Goal: Communication & Community: Connect with others

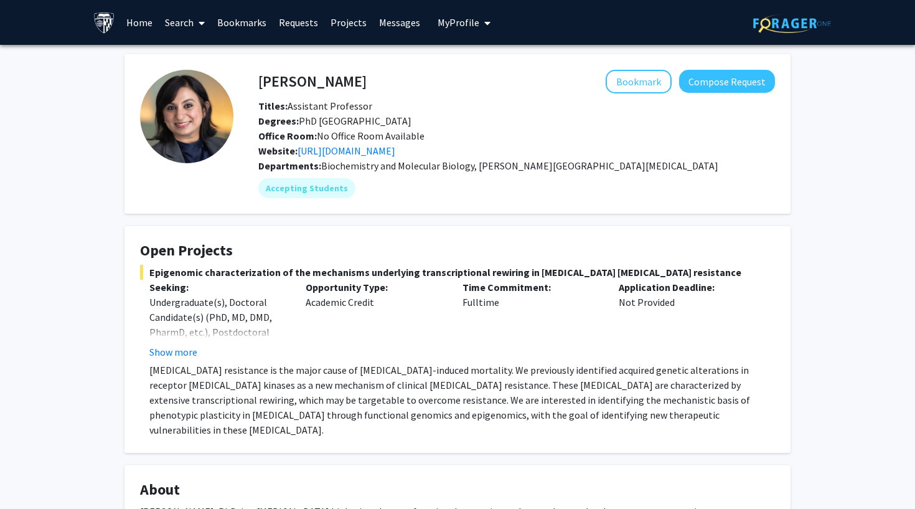
click at [390, 26] on link "Messages" at bounding box center [400, 23] width 54 height 44
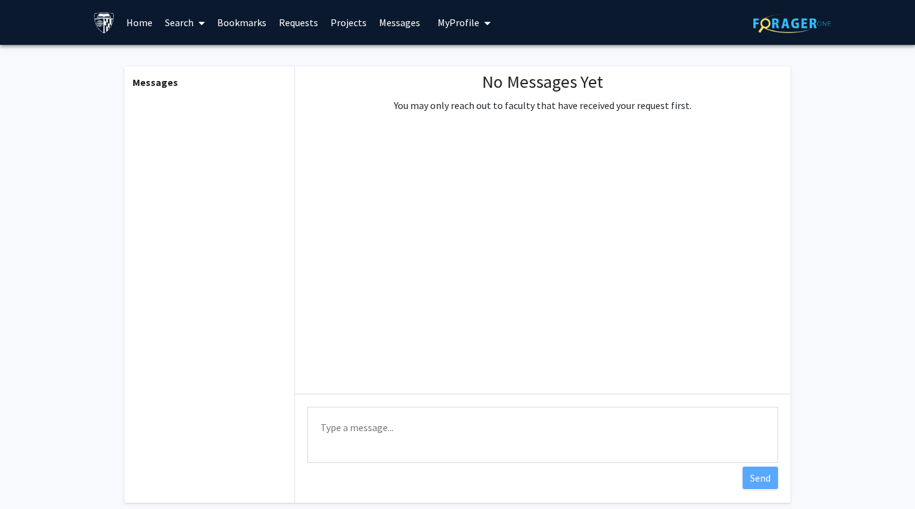
click at [453, 35] on button "My Profile" at bounding box center [464, 22] width 60 height 45
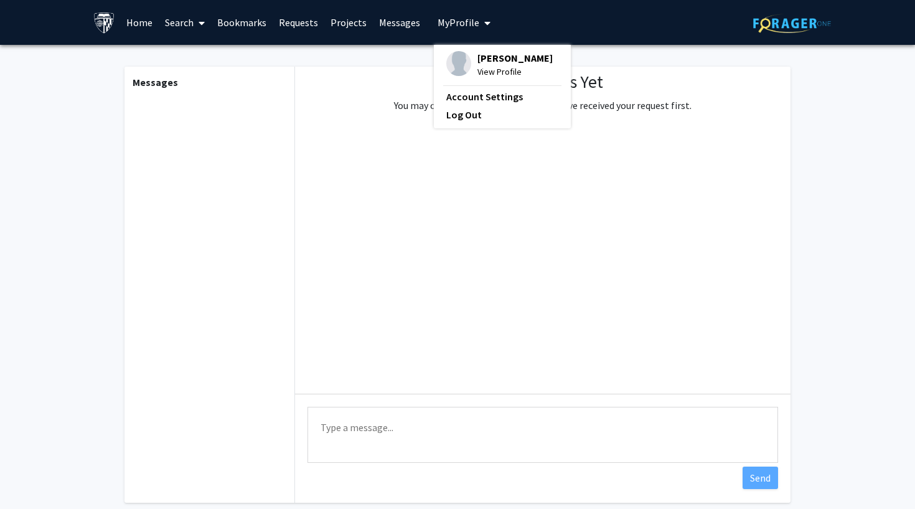
click at [313, 30] on link "Requests" at bounding box center [299, 23] width 52 height 44
